Goal: Book appointment/travel/reservation

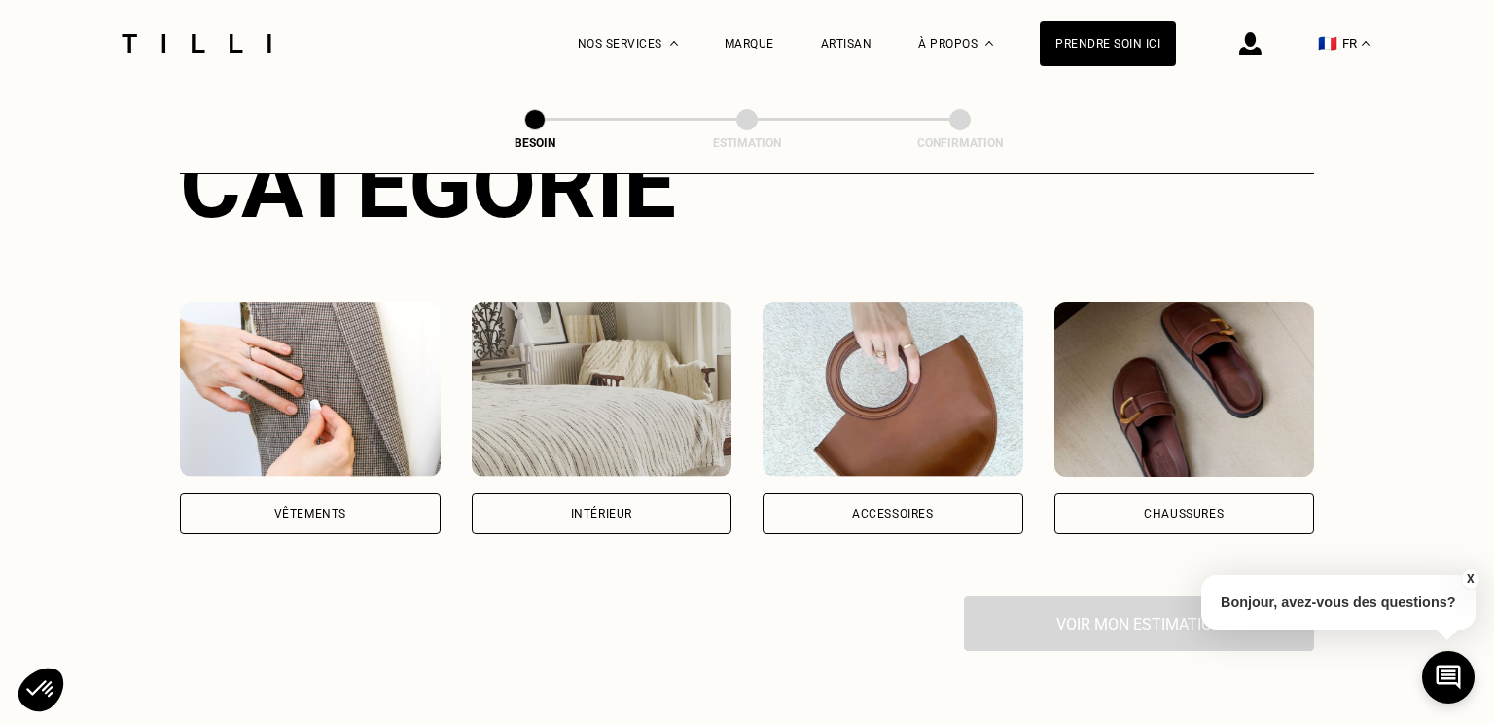
scroll to position [274, 0]
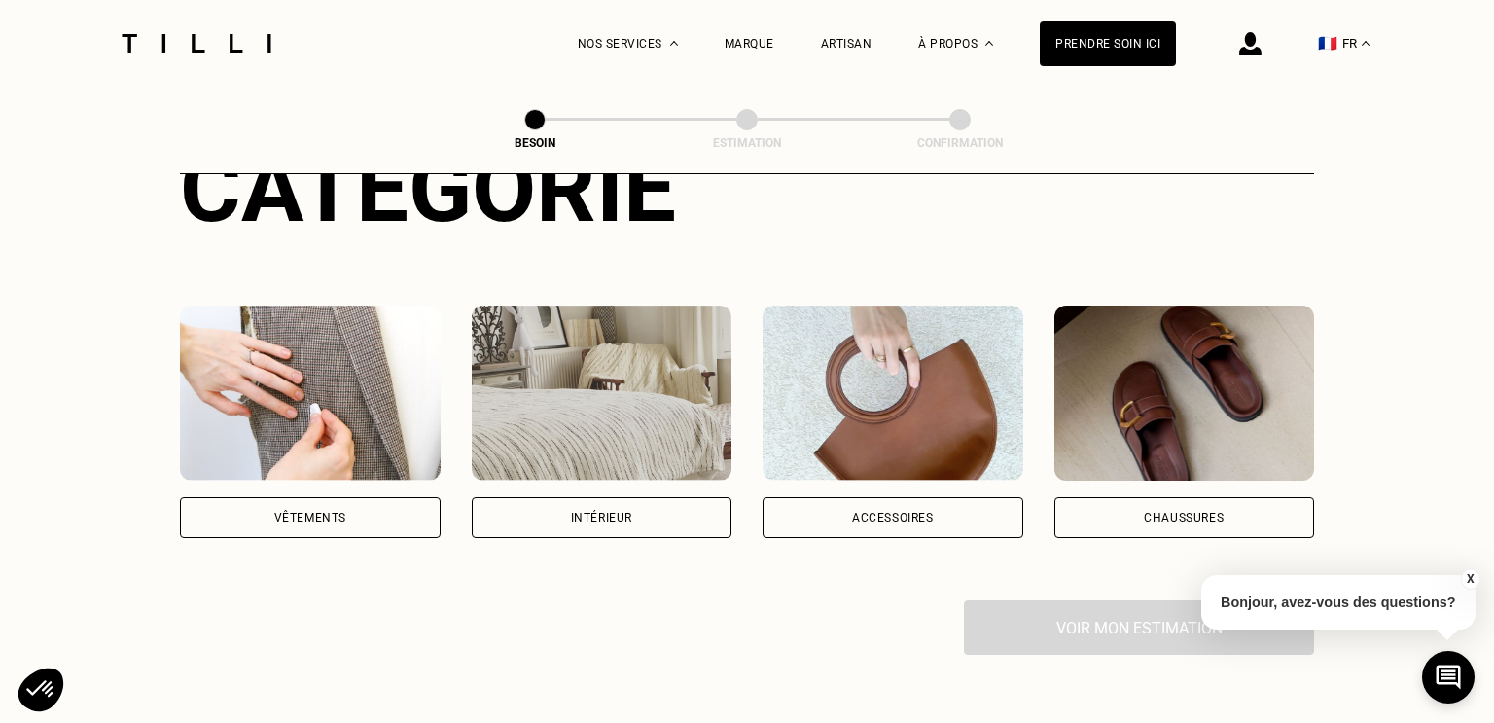
click at [283, 512] on div "Vêtements" at bounding box center [310, 518] width 72 height 12
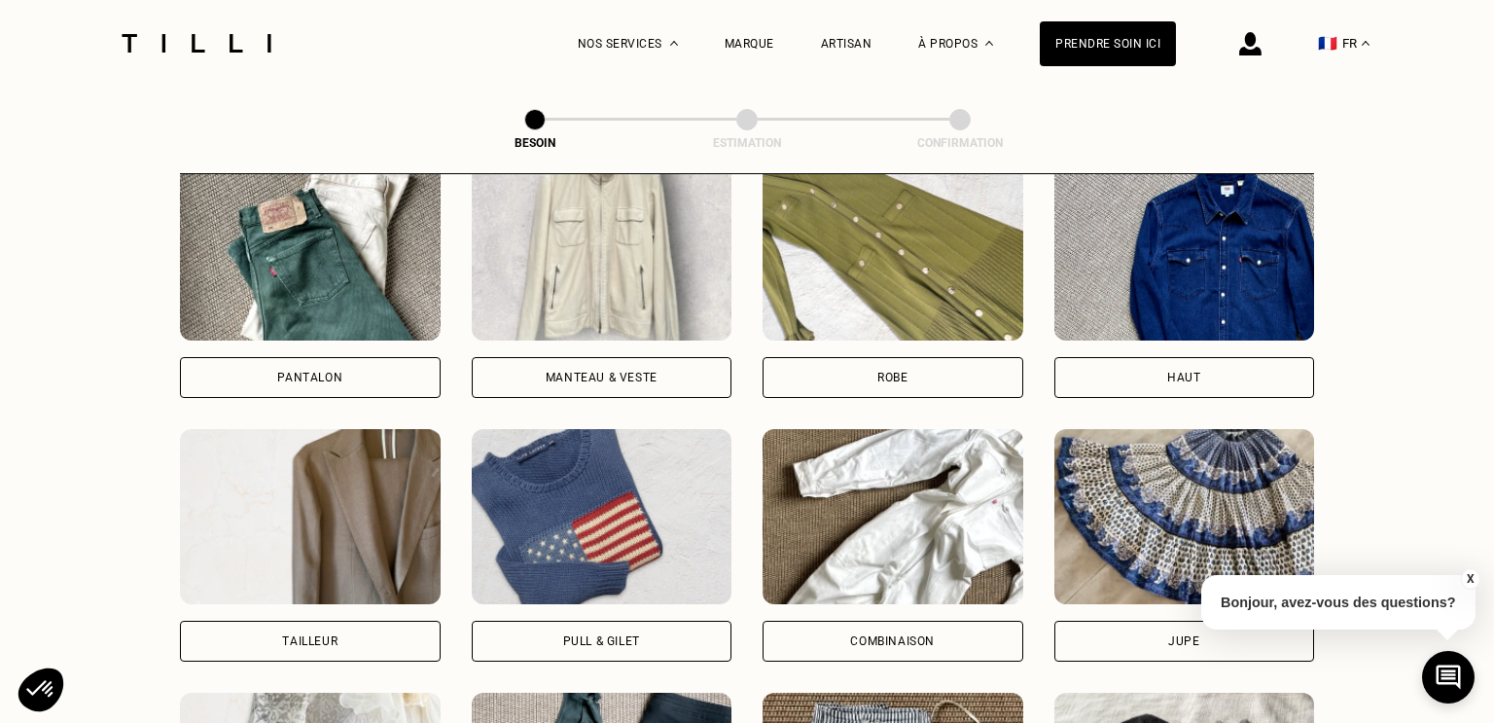
scroll to position [649, 0]
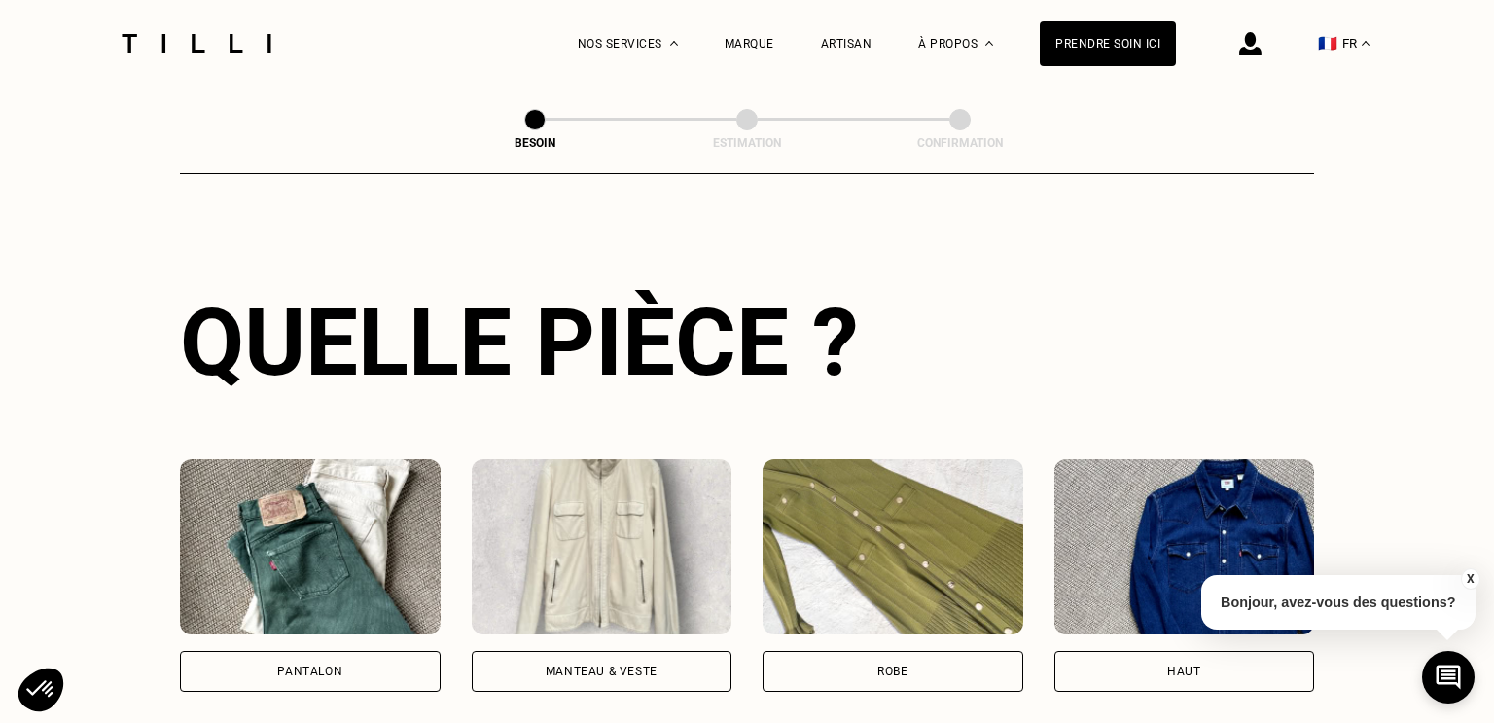
click at [602, 510] on img at bounding box center [602, 546] width 261 height 175
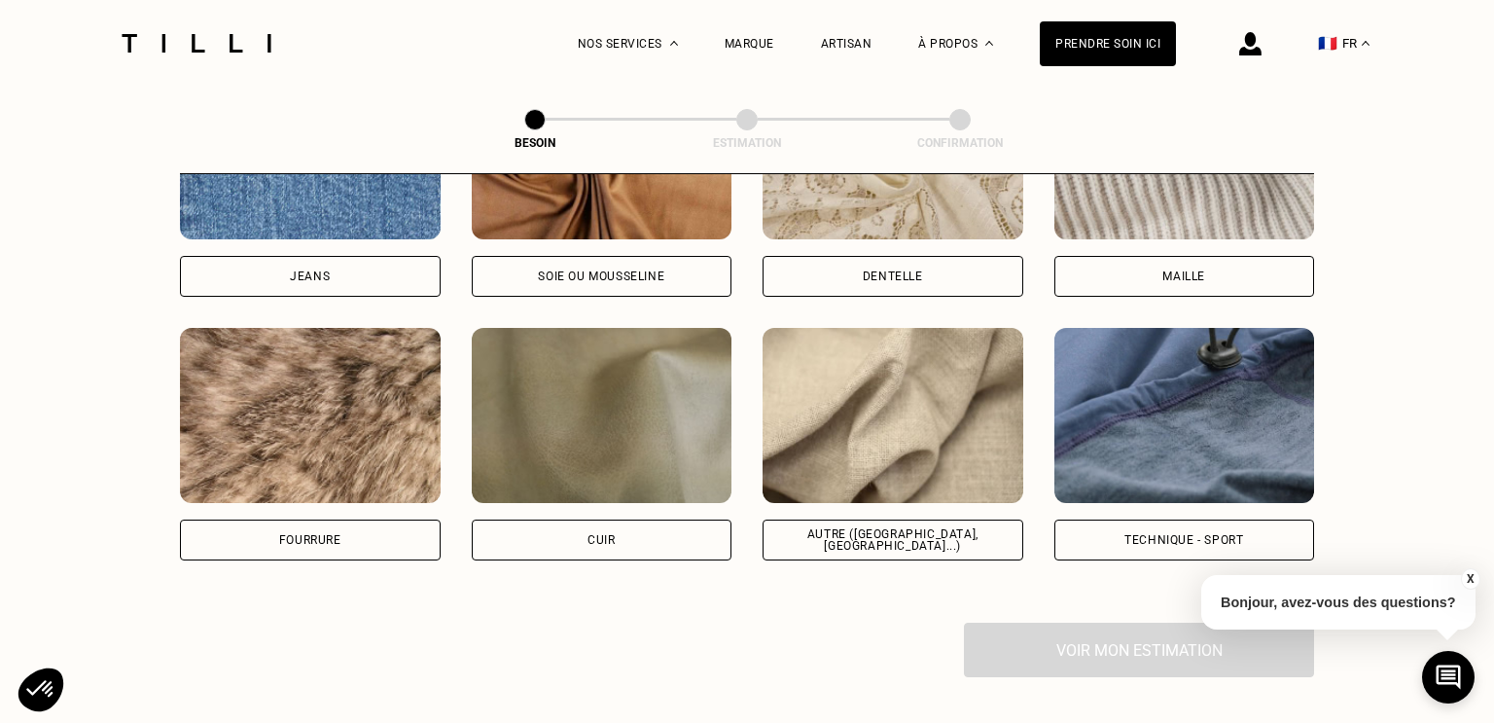
scroll to position [2234, 0]
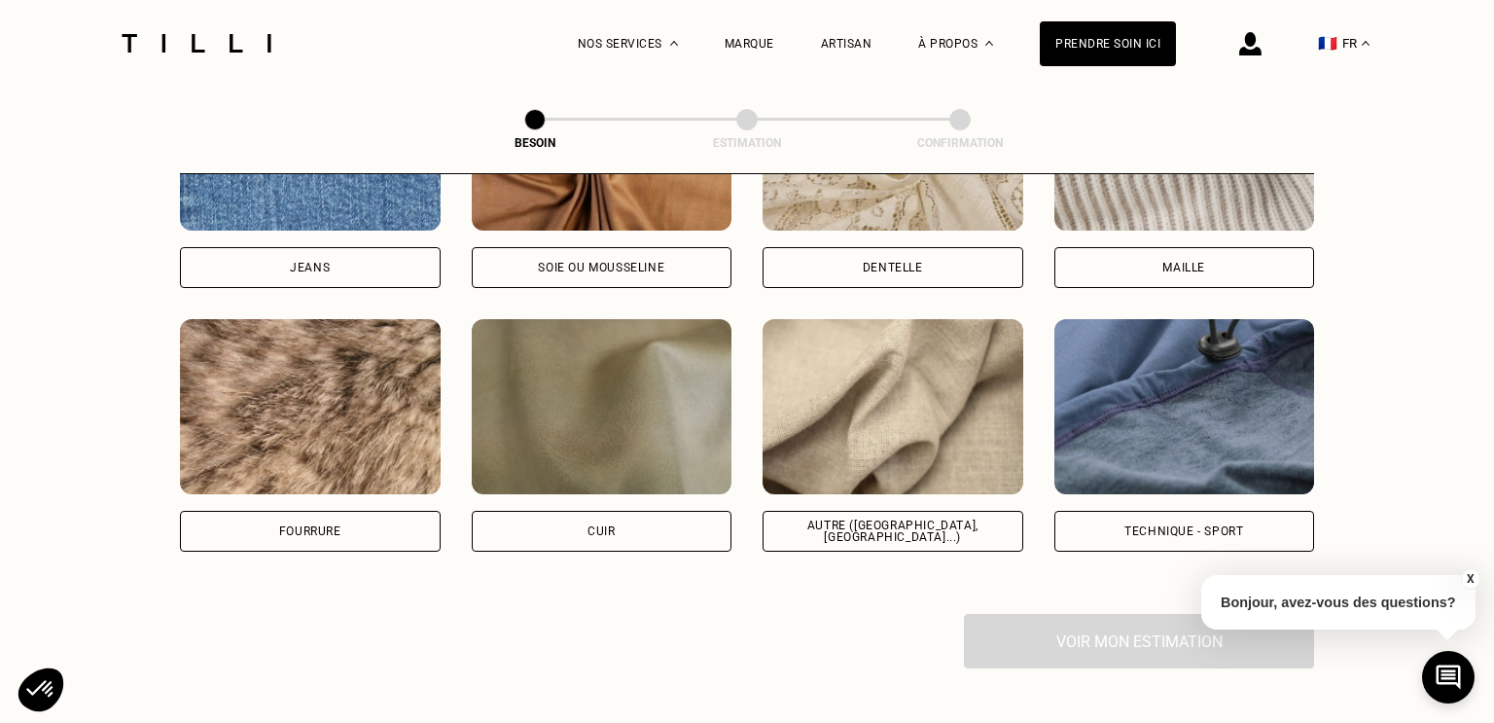
click at [889, 519] on div "Autre ([GEOGRAPHIC_DATA], [GEOGRAPHIC_DATA]...)" at bounding box center [893, 530] width 228 height 23
select select "FR"
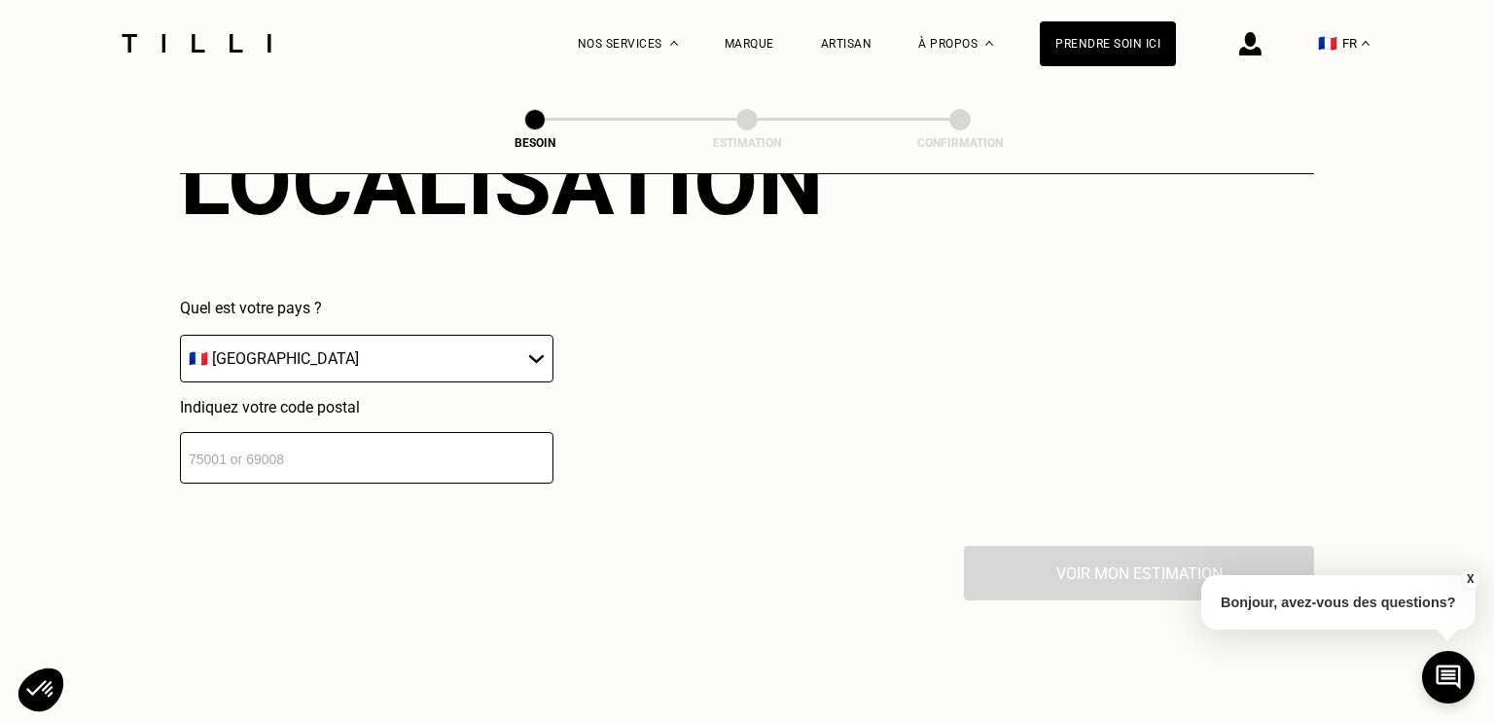
scroll to position [2759, 0]
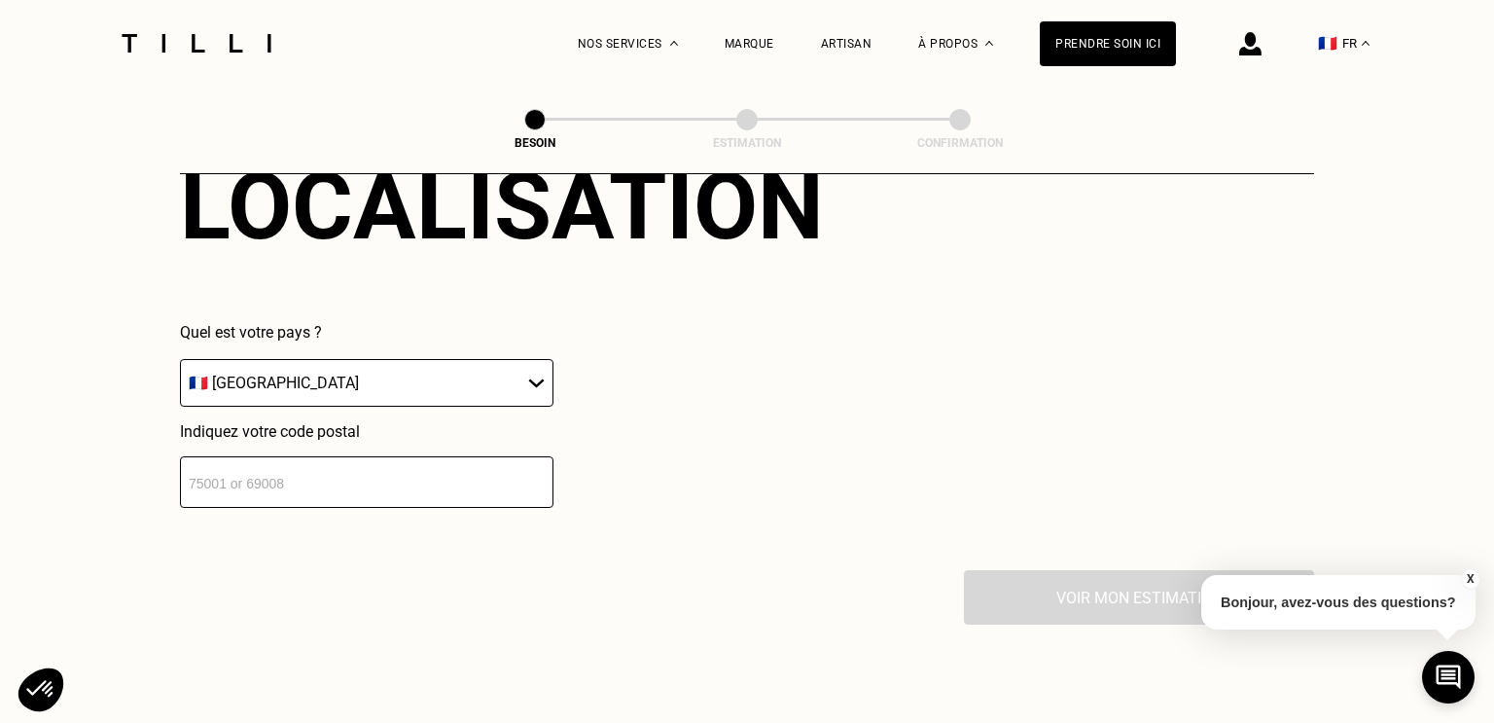
click at [271, 456] on input "number" at bounding box center [367, 482] width 374 height 52
type input "13007"
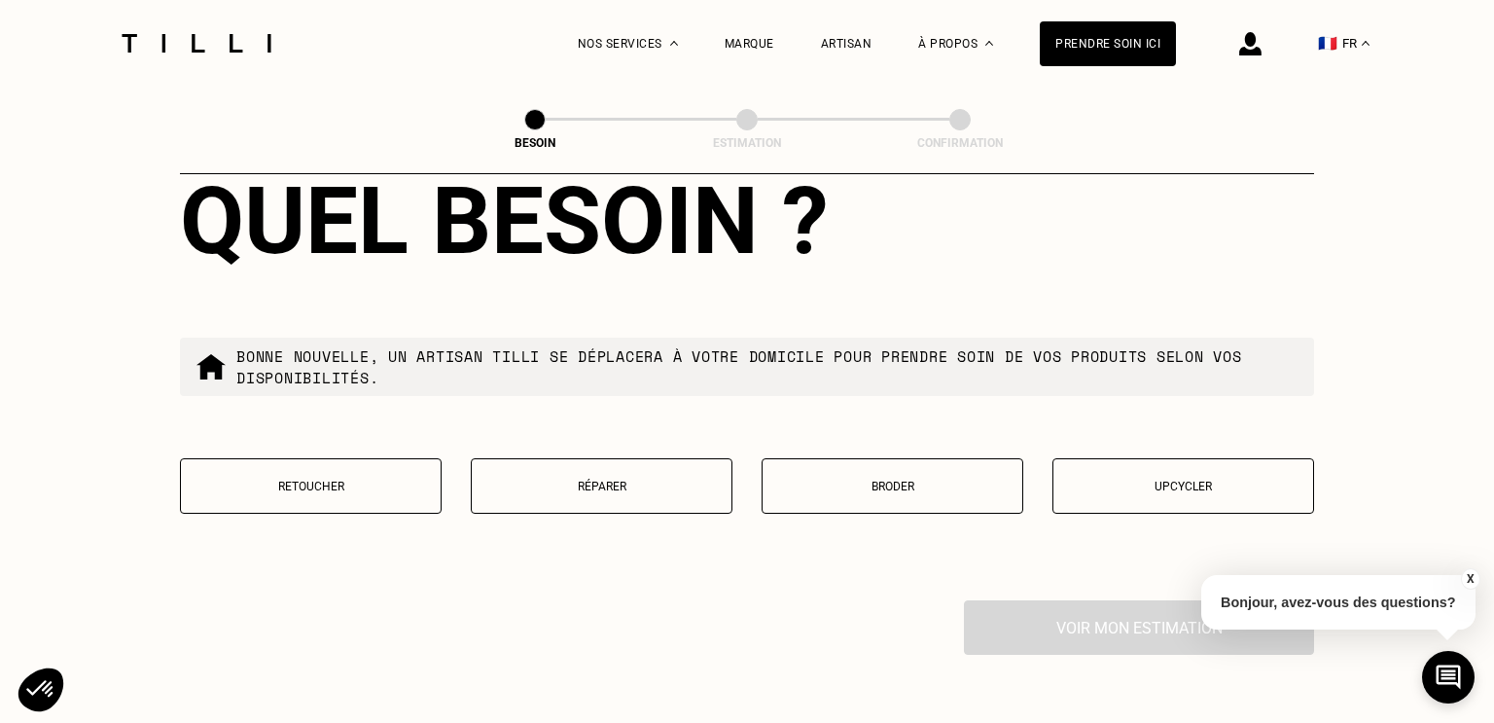
scroll to position [3226, 0]
click at [331, 469] on button "Retoucher" at bounding box center [311, 484] width 262 height 55
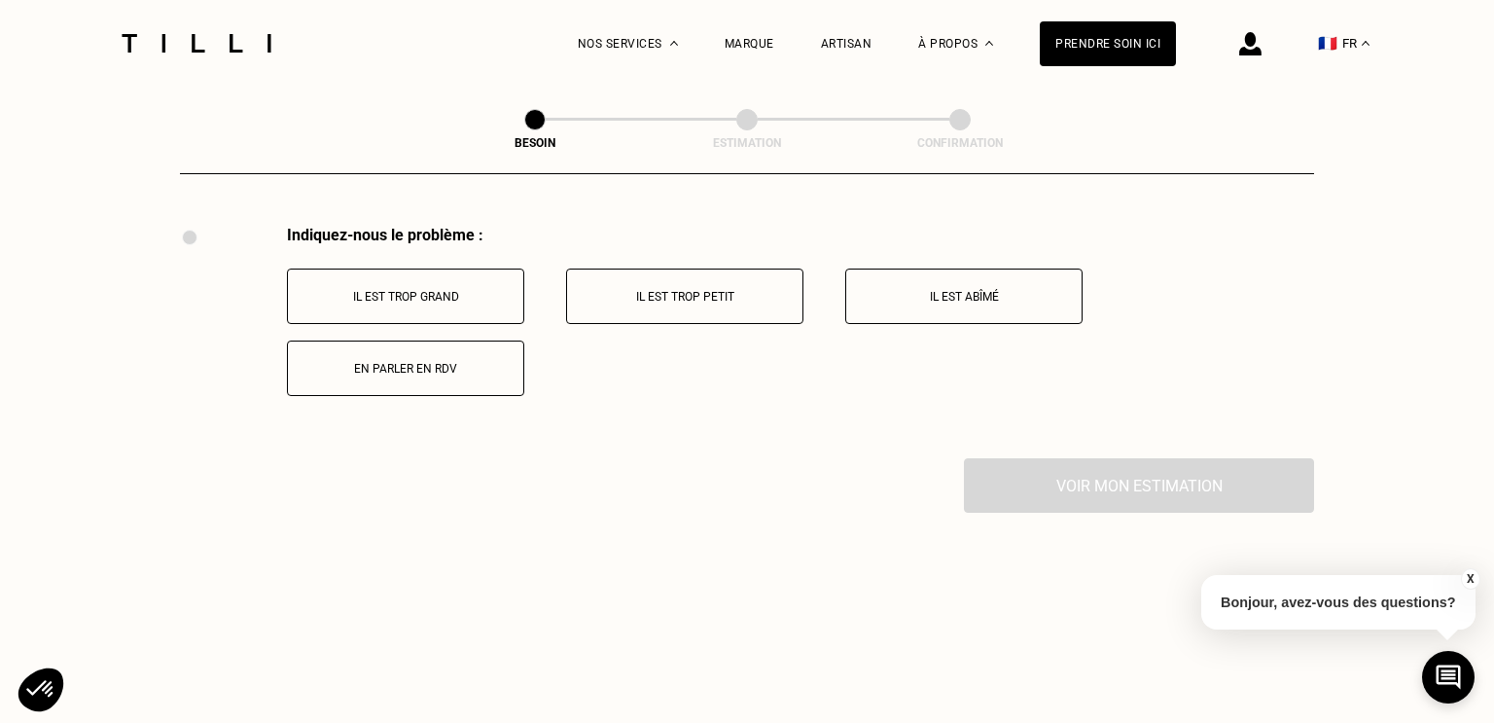
scroll to position [3554, 0]
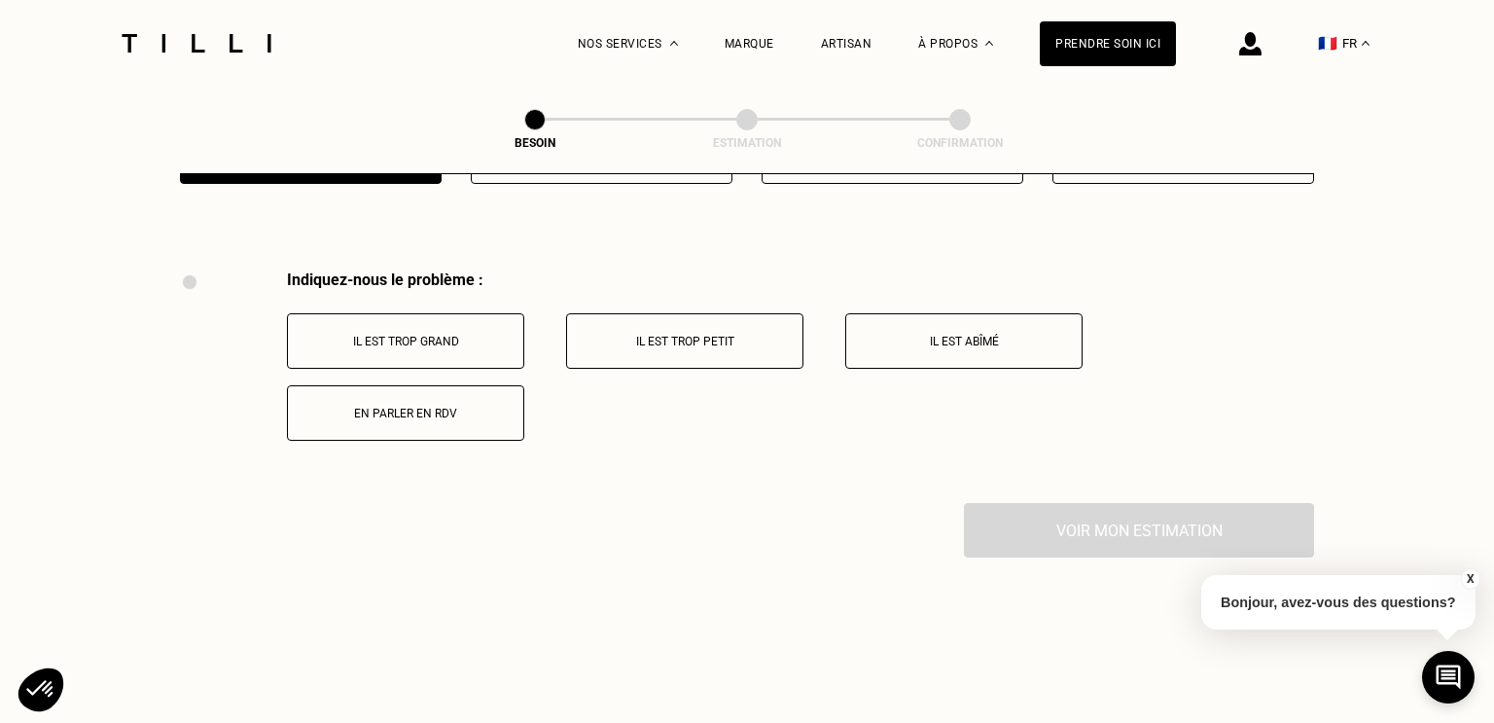
click at [431, 399] on button "En parler en RDV" at bounding box center [405, 412] width 237 height 55
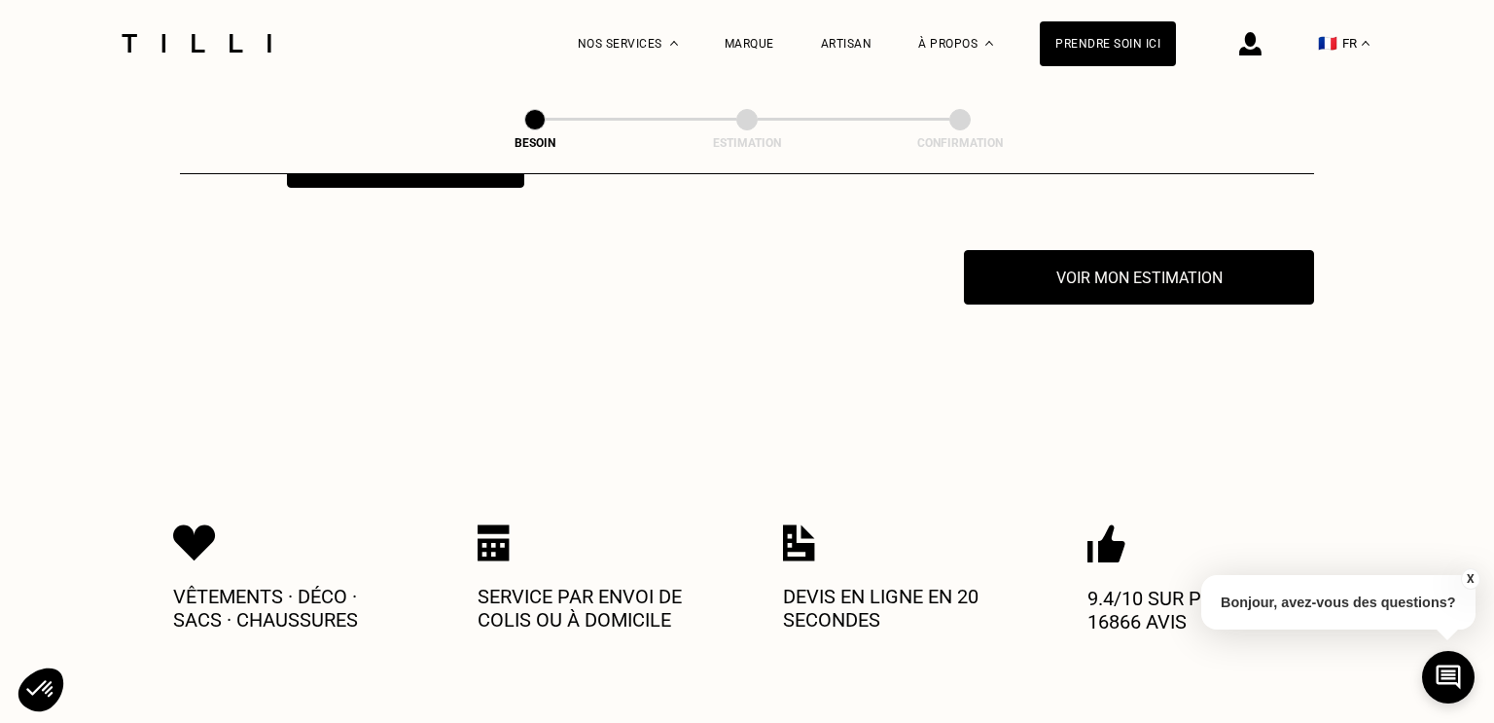
scroll to position [3813, 0]
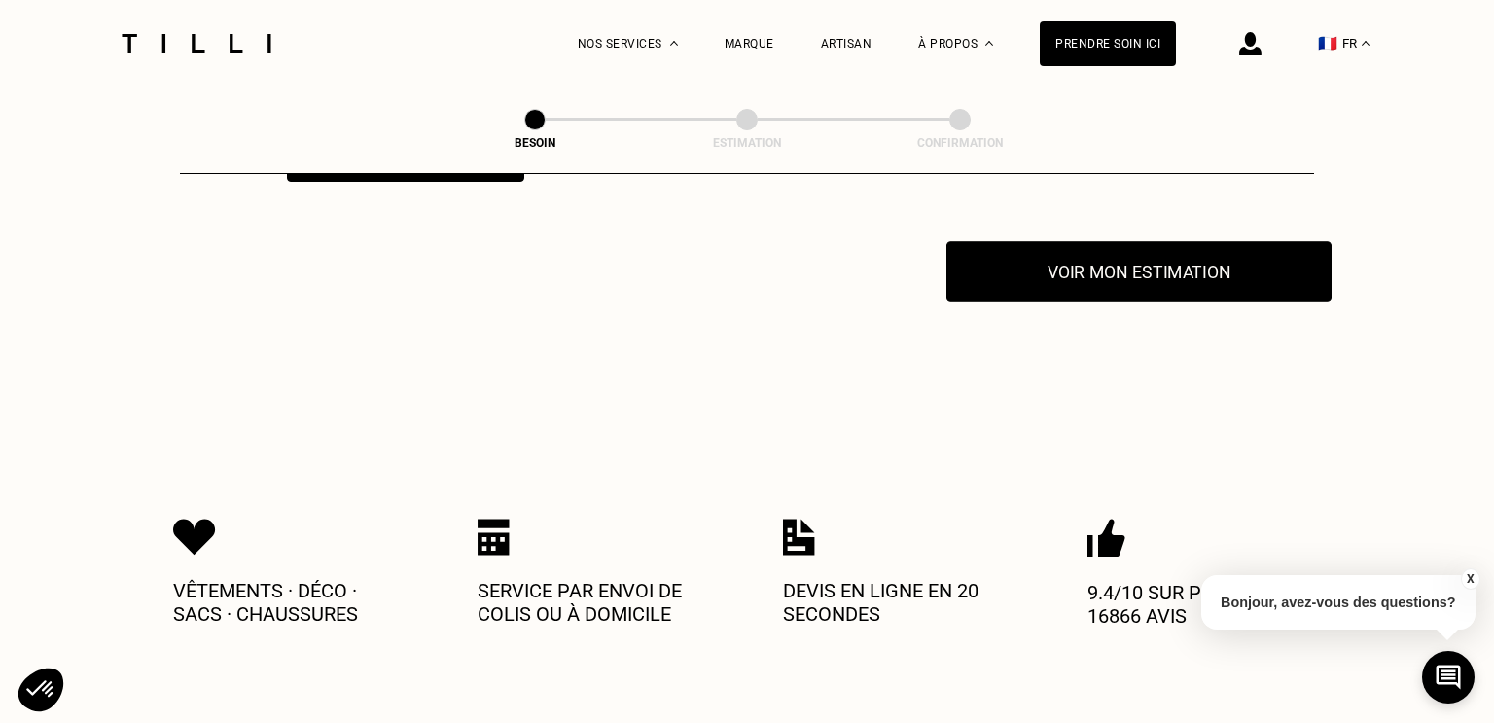
click at [1122, 252] on button "Voir mon estimation" at bounding box center [1138, 271] width 385 height 60
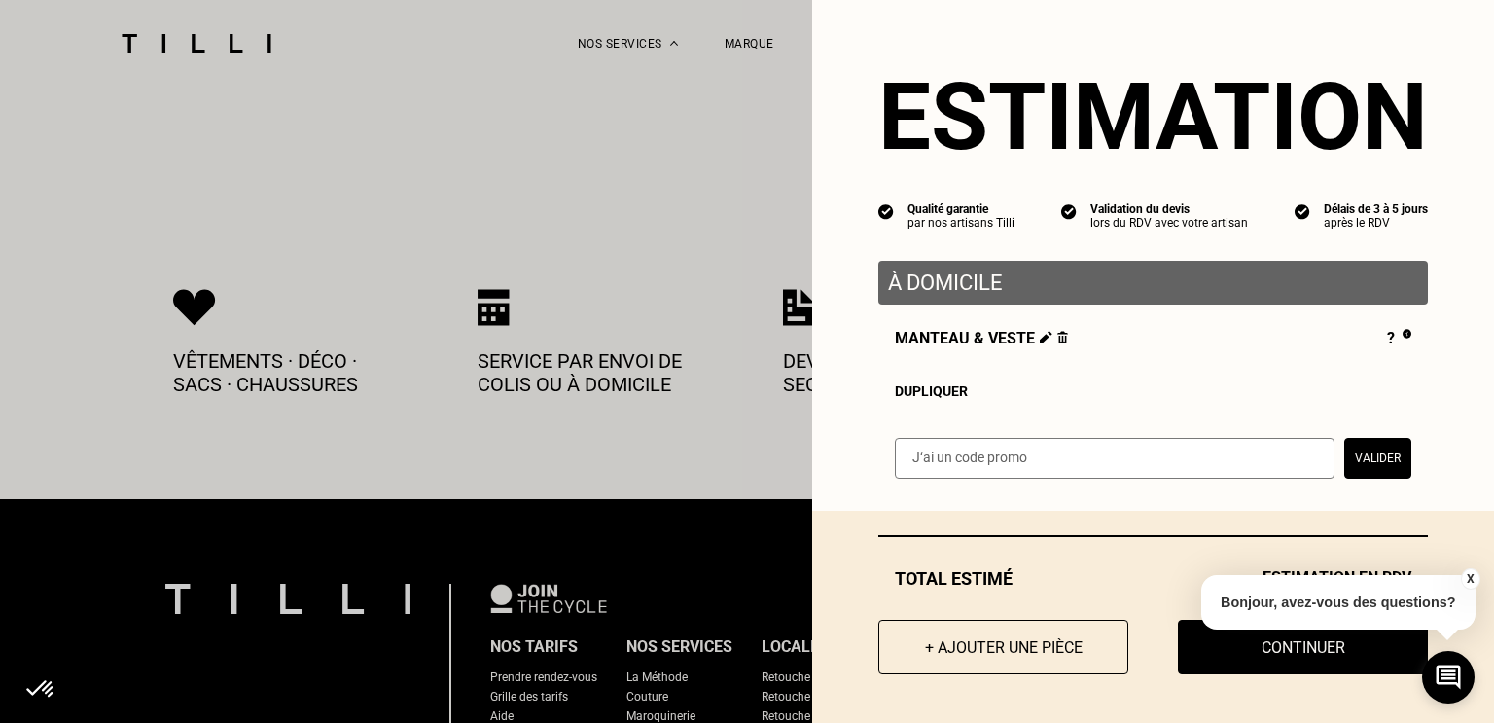
scroll to position [4061, 0]
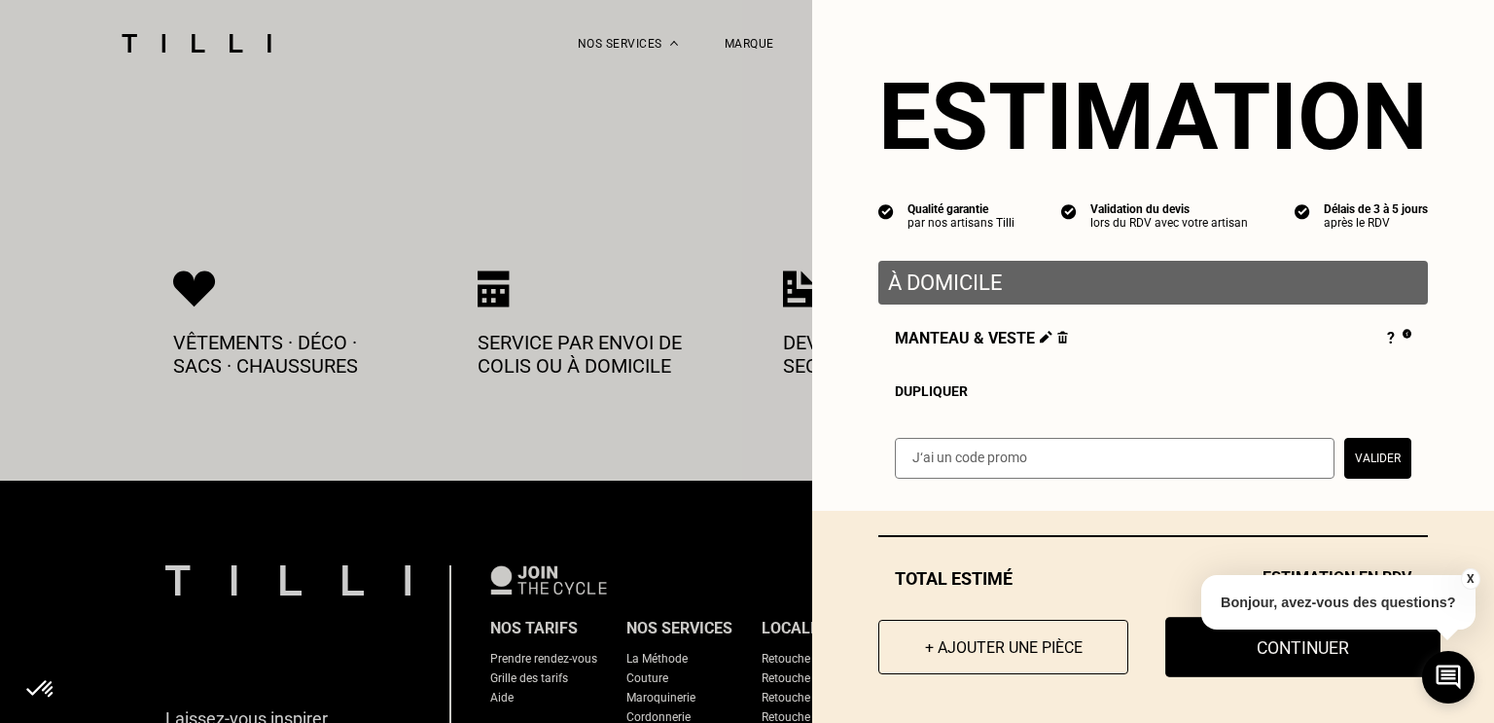
click at [1273, 653] on button "Continuer" at bounding box center [1302, 647] width 275 height 60
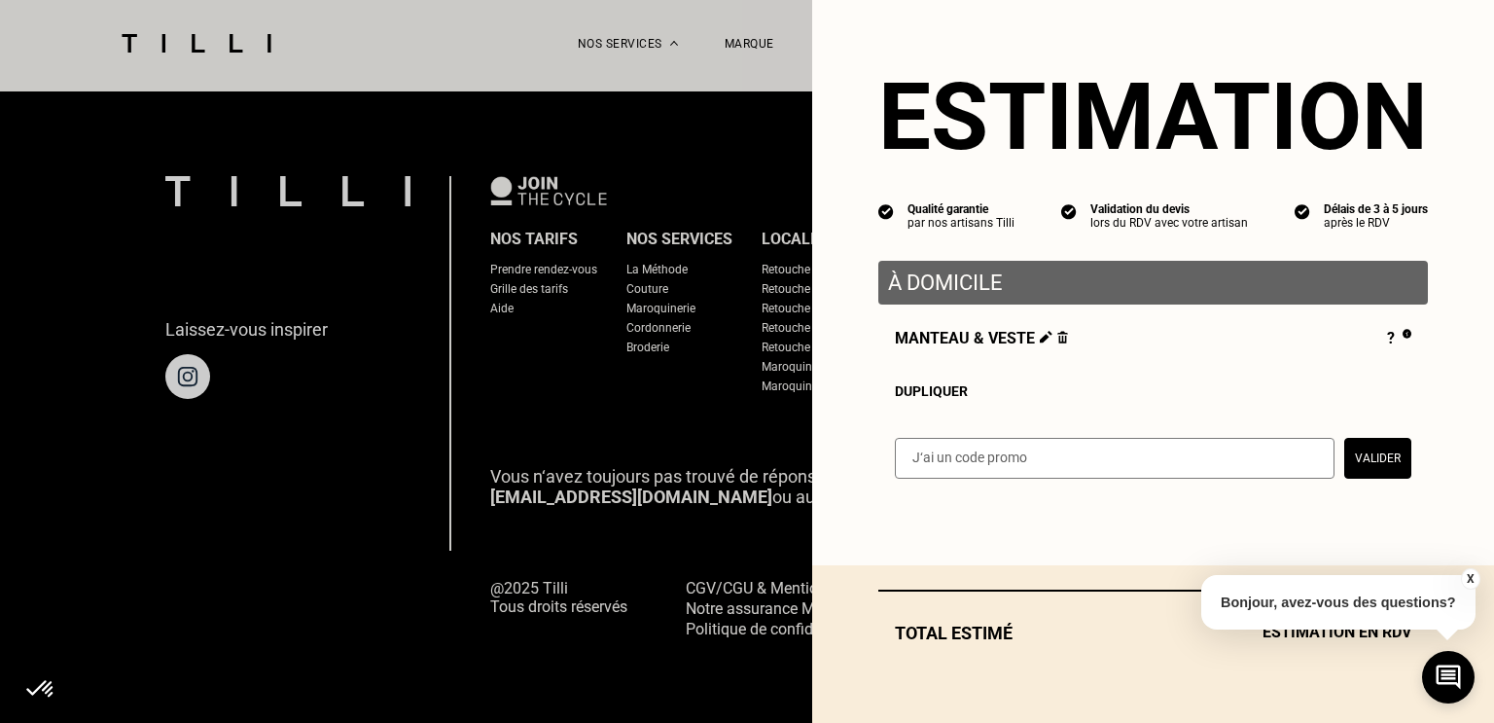
scroll to position [878, 0]
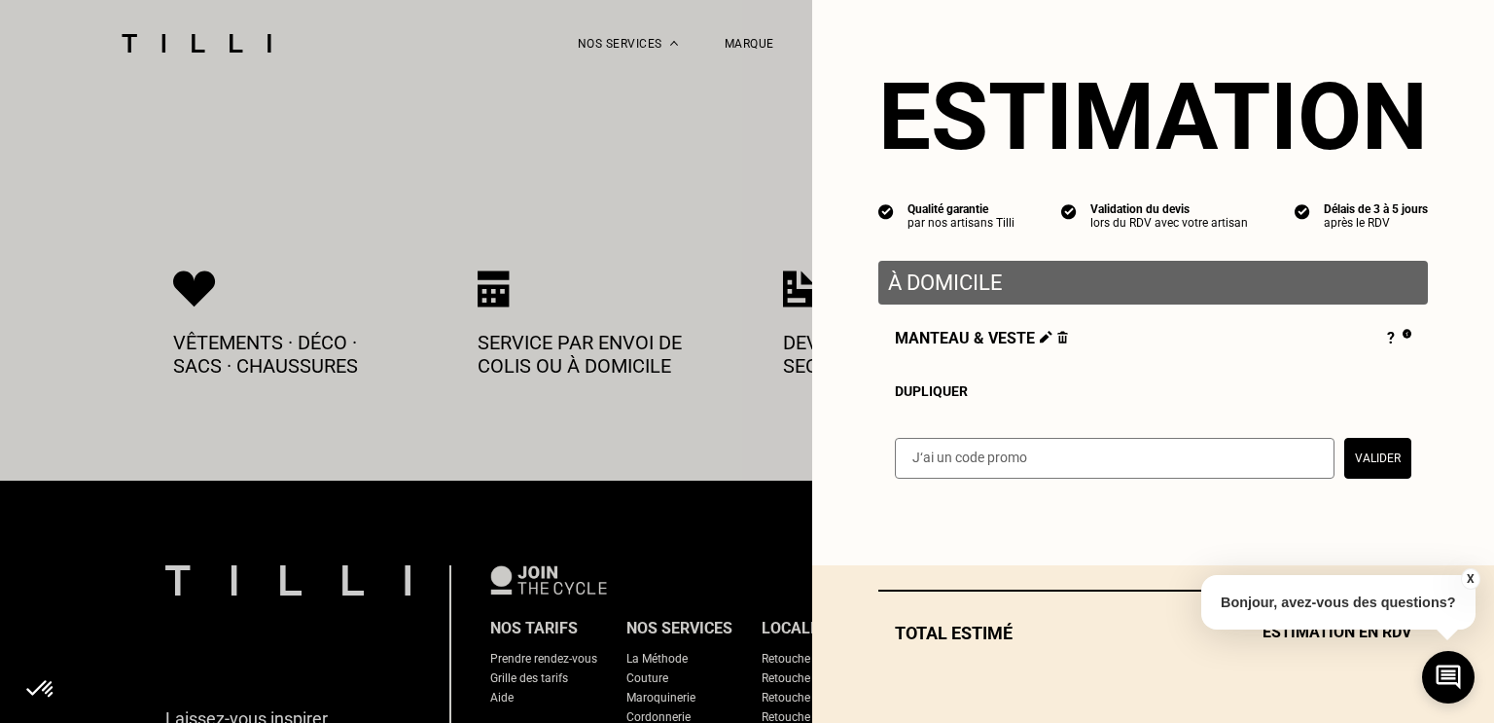
select select "FR"
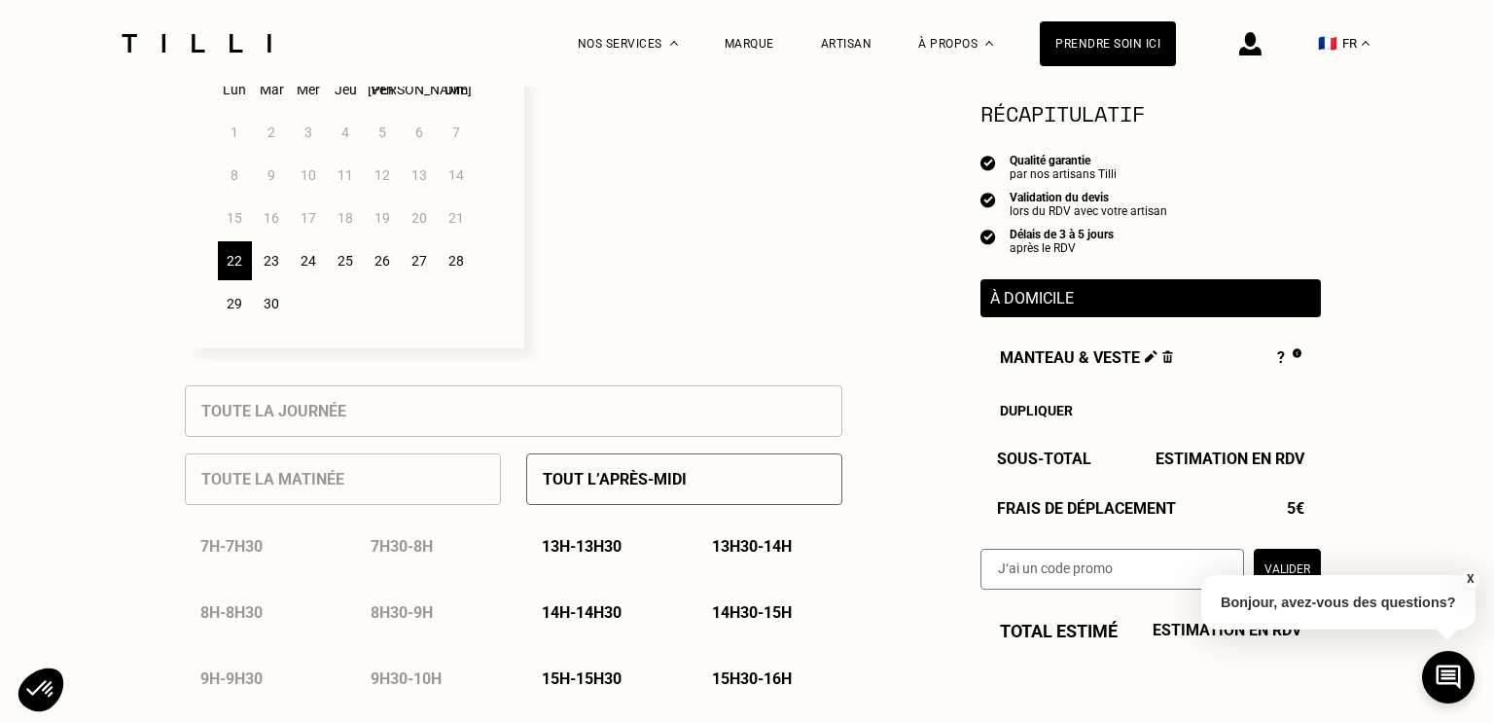
scroll to position [614, 0]
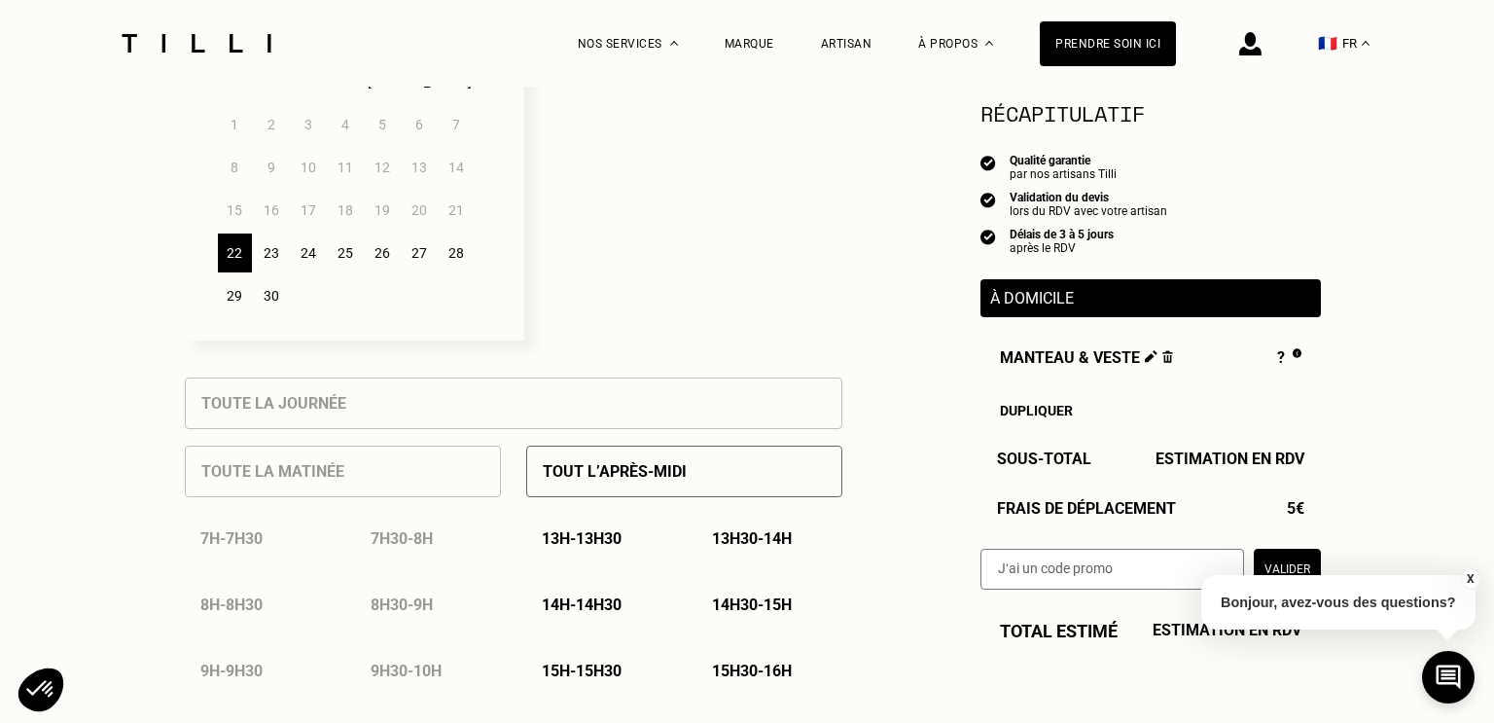
click at [685, 477] on div "Tout l’après-midi" at bounding box center [684, 472] width 316 height 52
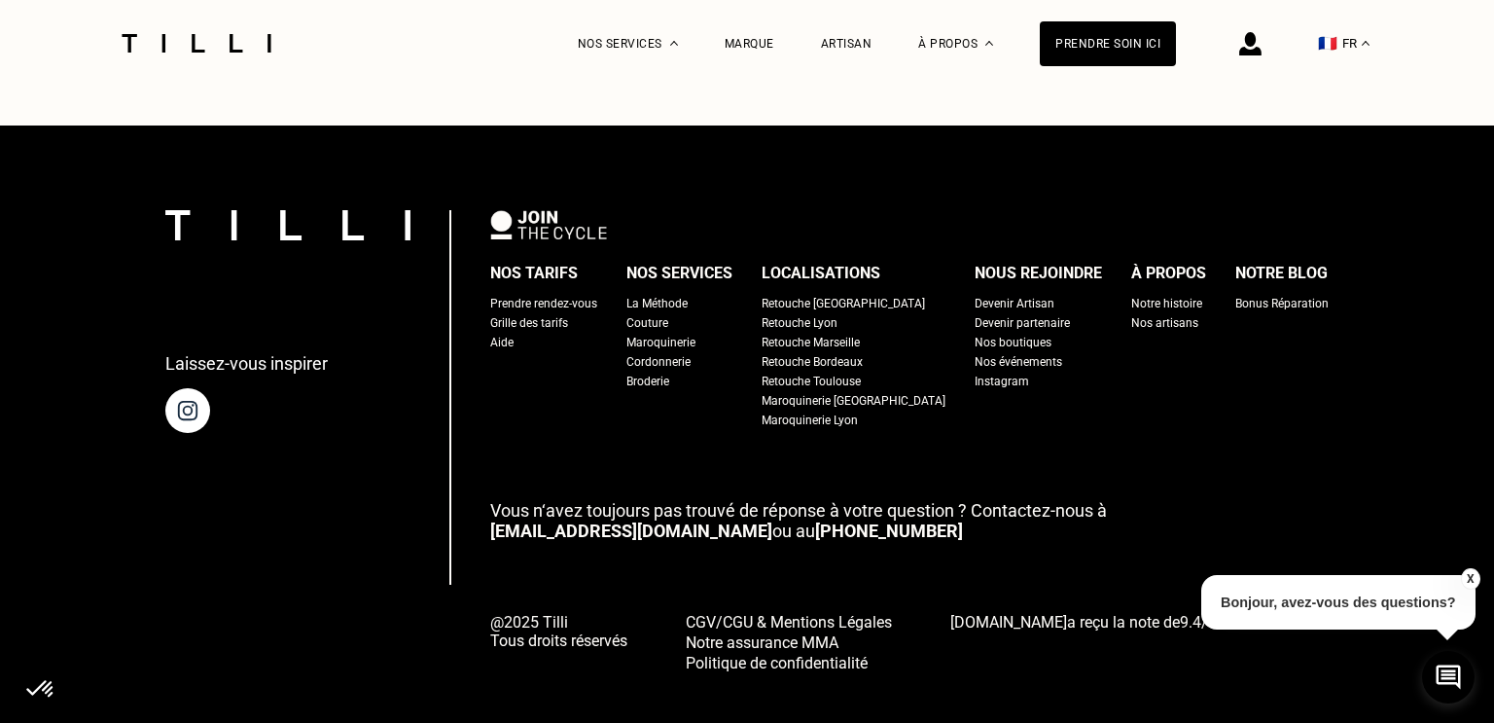
scroll to position [3117, 0]
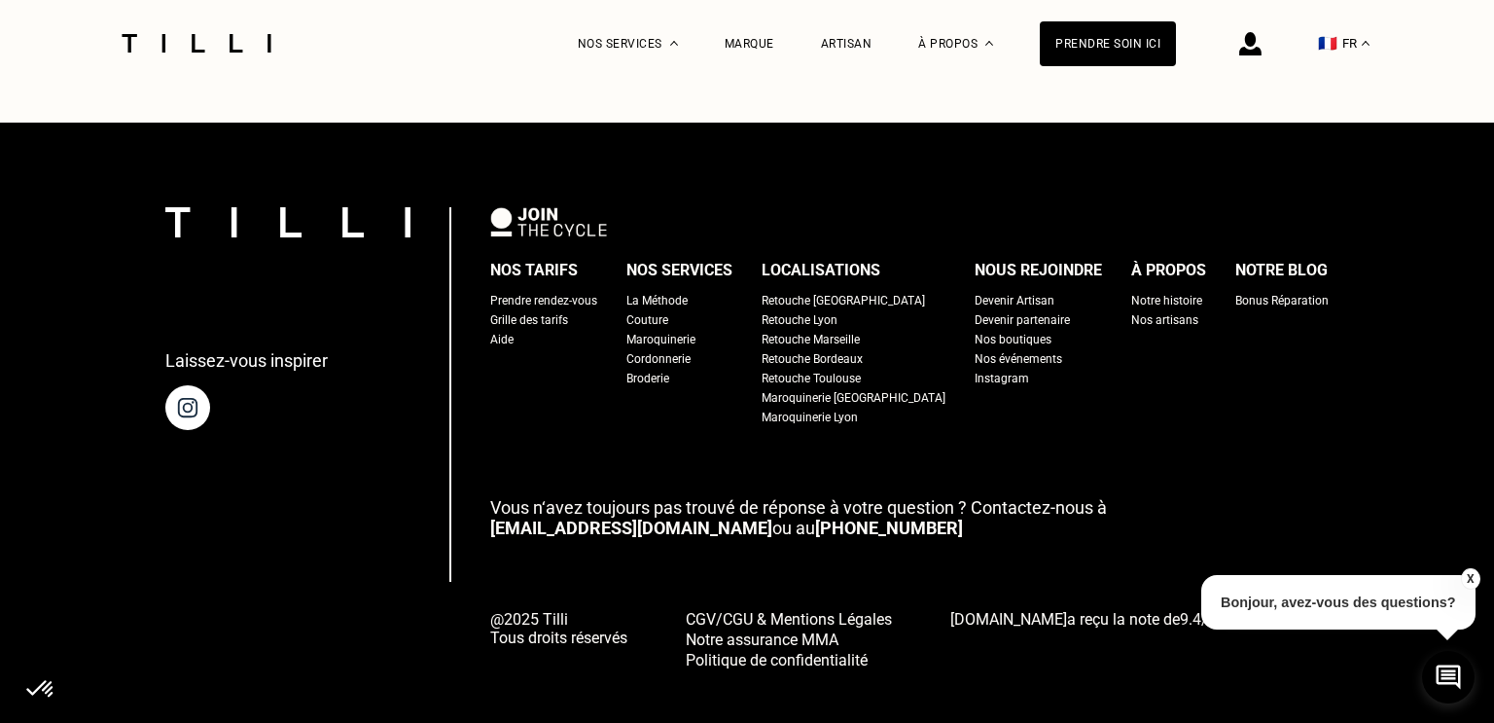
click at [554, 299] on div "Prendre rendez-vous" at bounding box center [543, 300] width 107 height 19
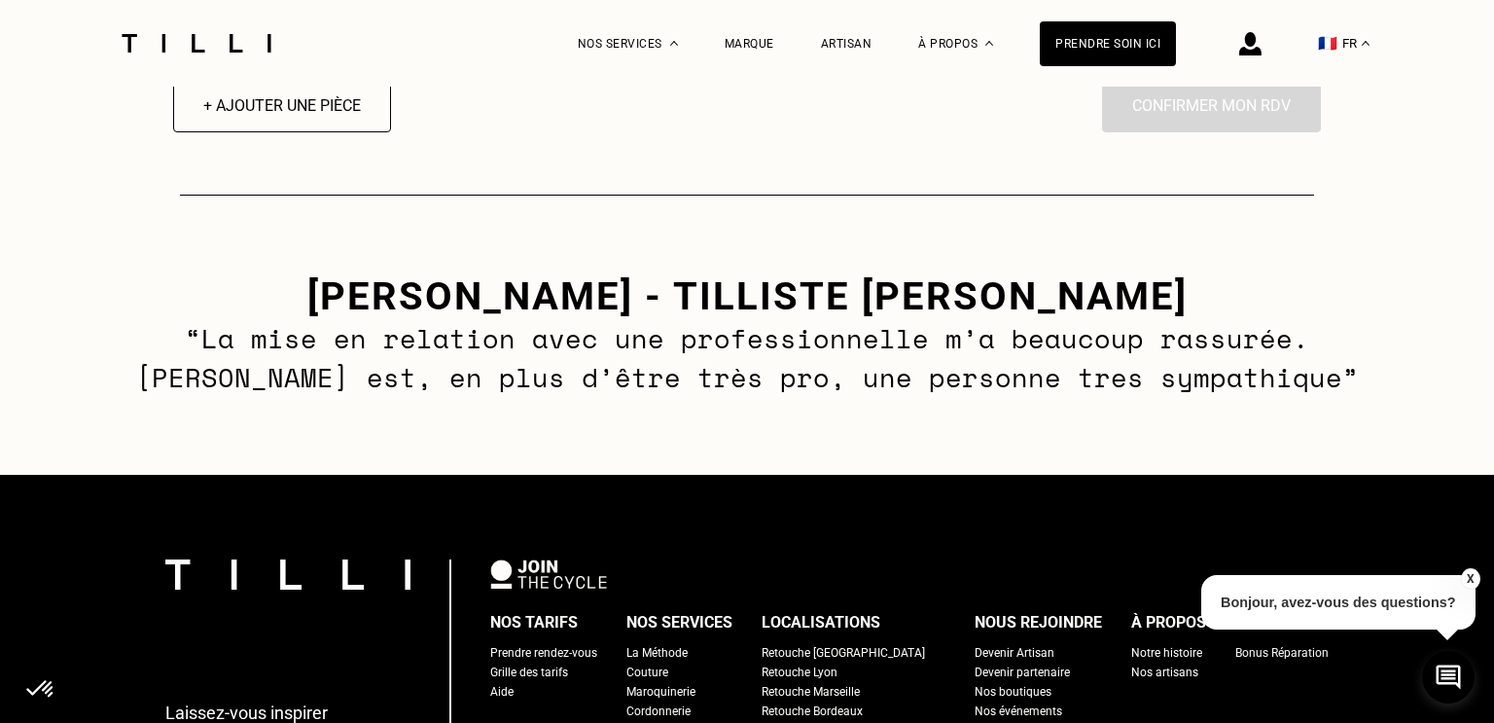
scroll to position [2805, 0]
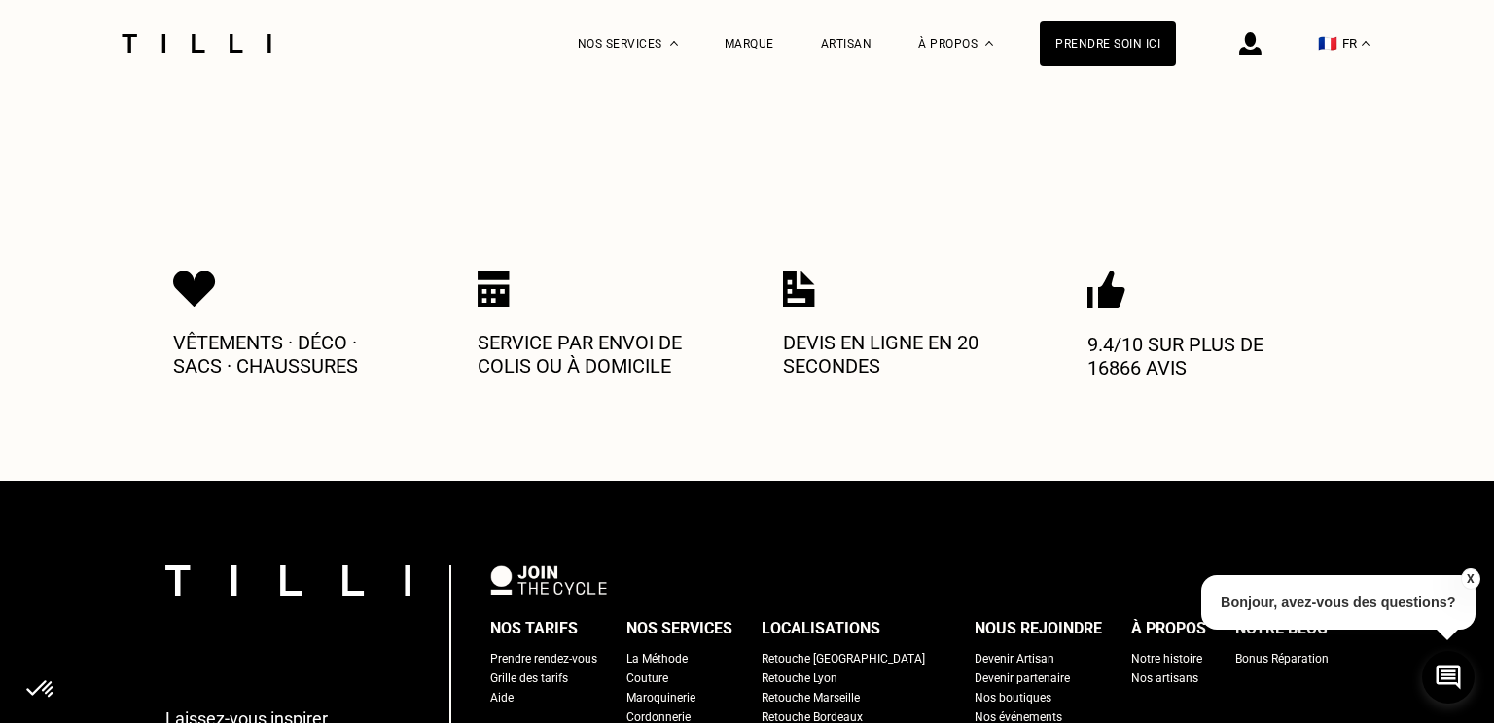
select select "FR"
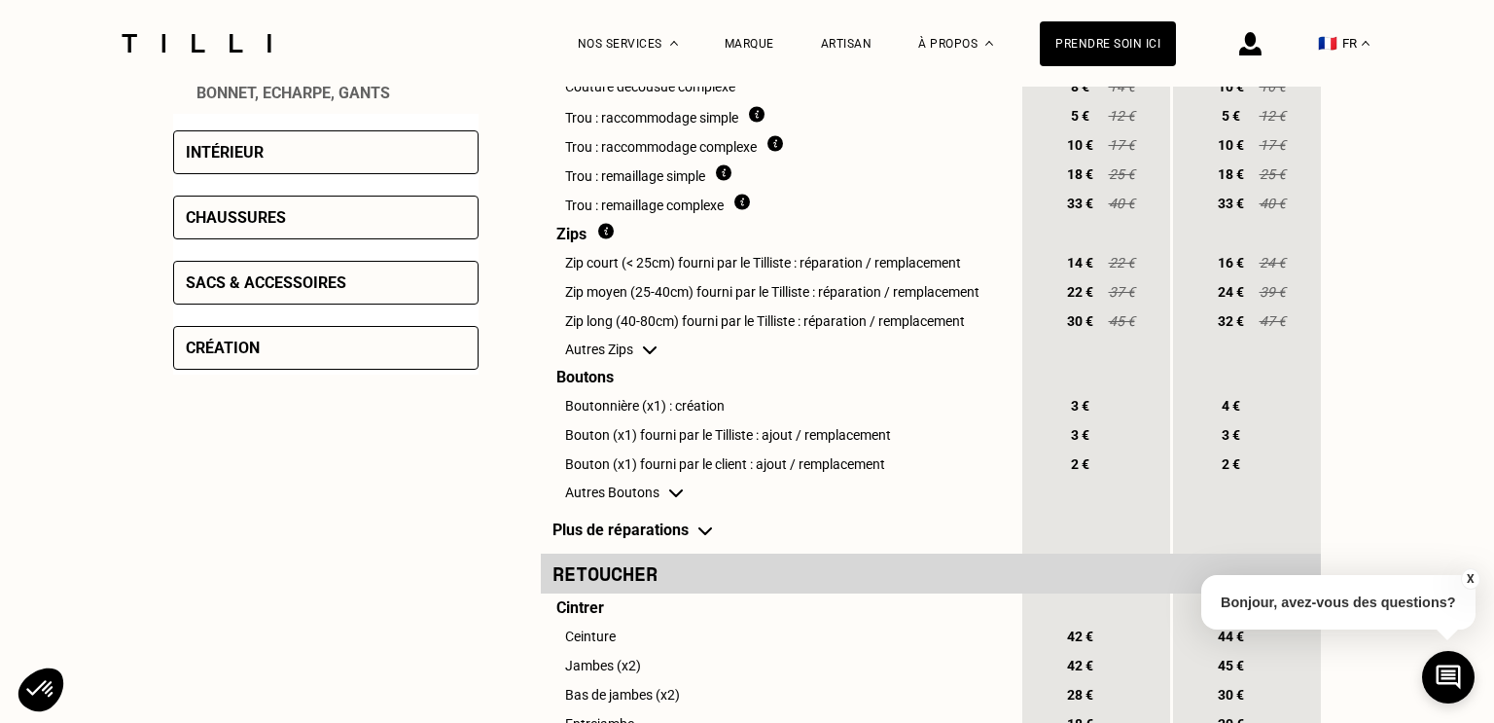
scroll to position [2177, 0]
